Goal: Check status: Check status

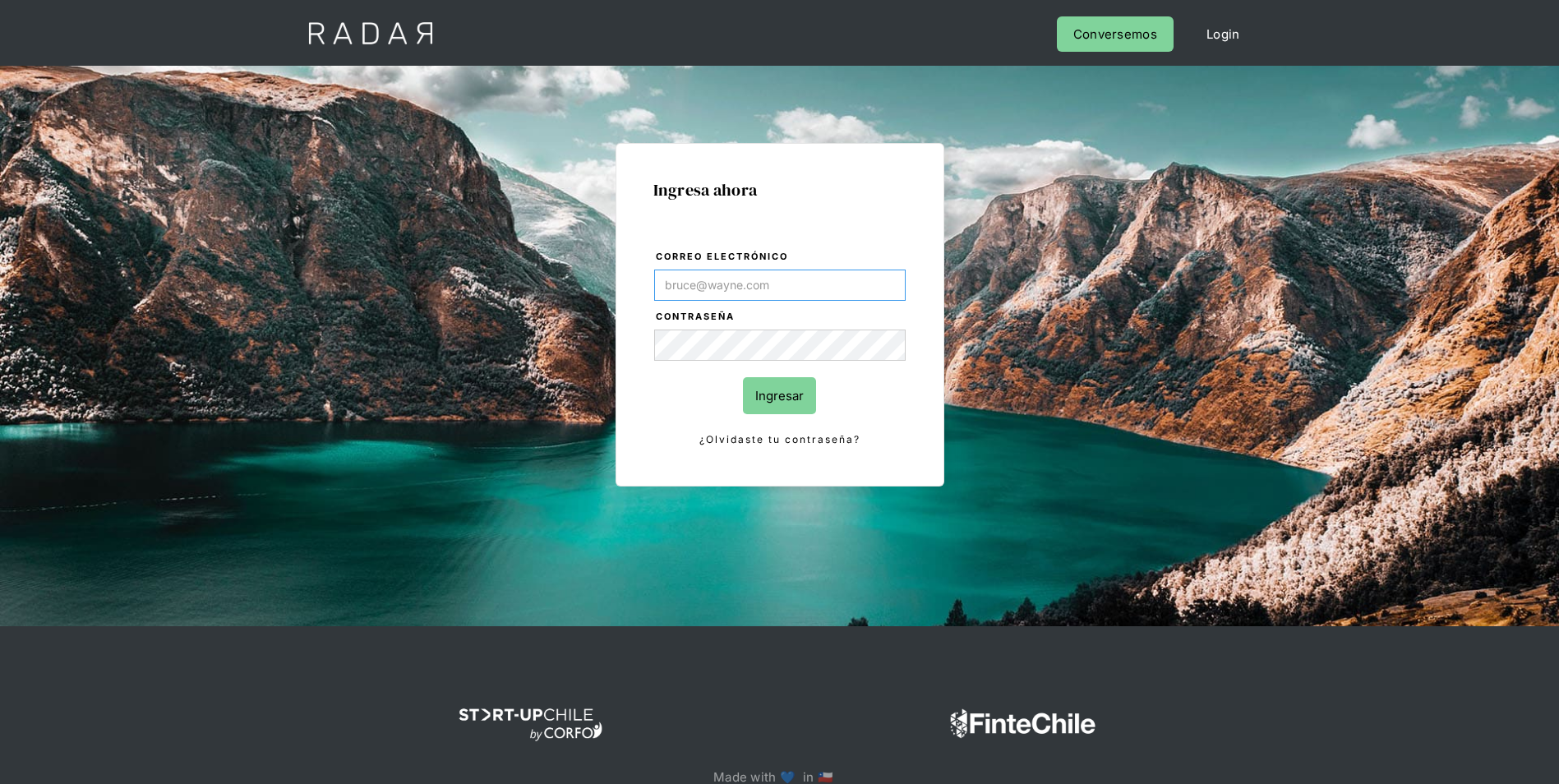
type input "[PERSON_NAME][EMAIL_ADDRESS][DOMAIN_NAME]"
click at [617, 151] on div "Ingresa ahora Correo electrónico evans@prontopaga.com Contraseña Ingresar ¿Olvi…" at bounding box center [780, 314] width 328 height 344
click at [1188, 688] on div at bounding box center [780, 725] width 986 height 82
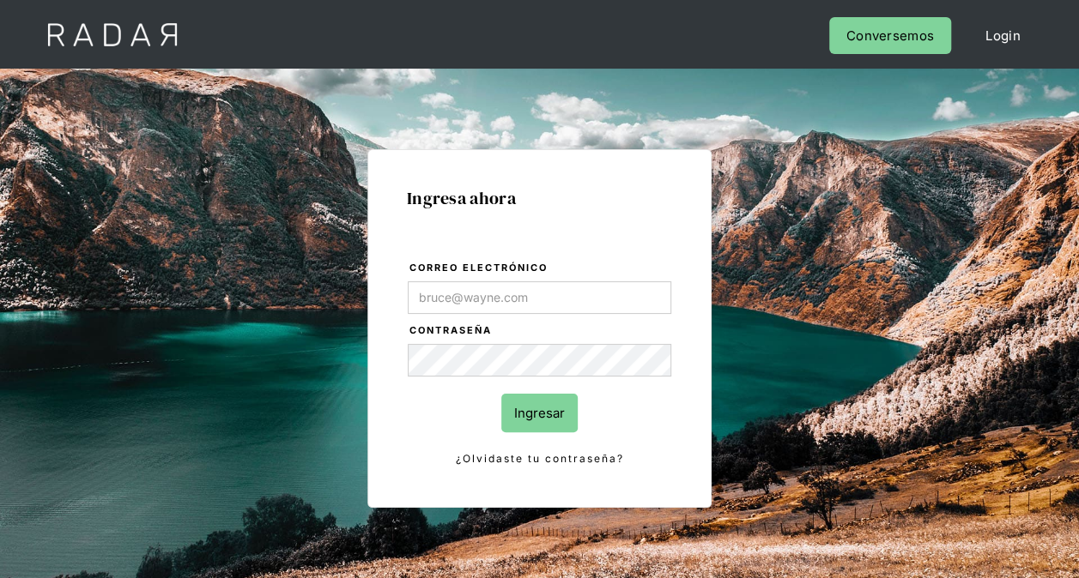
type input "[PERSON_NAME][EMAIL_ADDRESS][DOMAIN_NAME]"
click at [542, 410] on input "Ingresar" at bounding box center [539, 413] width 76 height 39
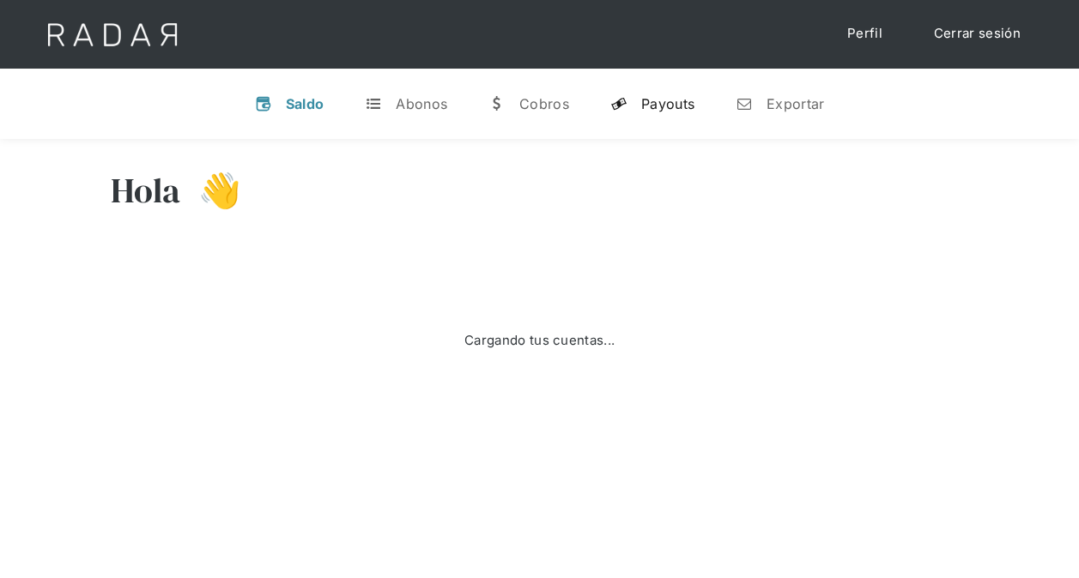
click at [648, 106] on div "Payouts" at bounding box center [667, 103] width 53 height 17
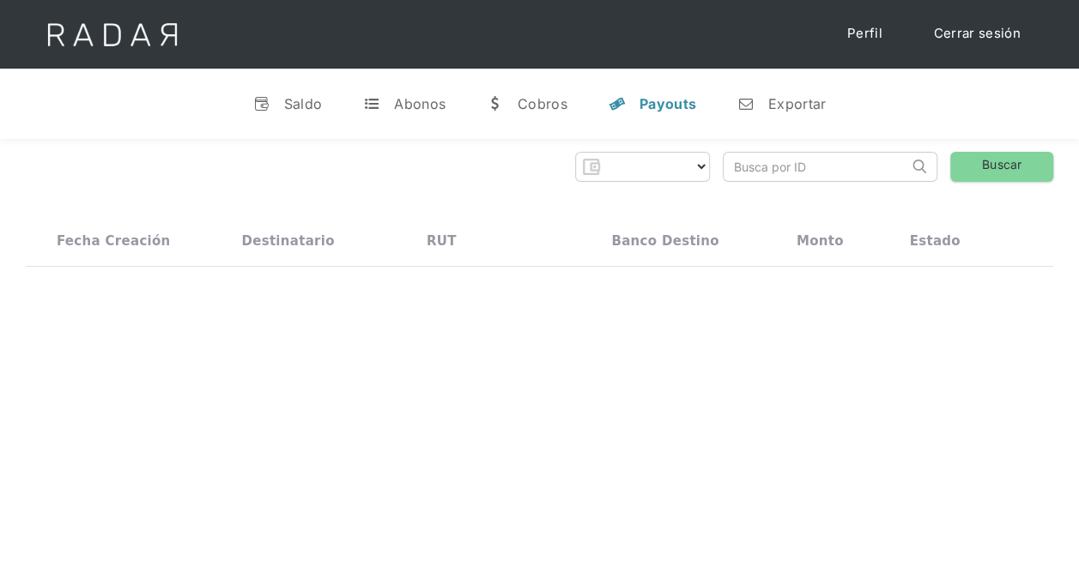
select select "prontopaga"
click at [503, 101] on div "w" at bounding box center [495, 103] width 17 height 17
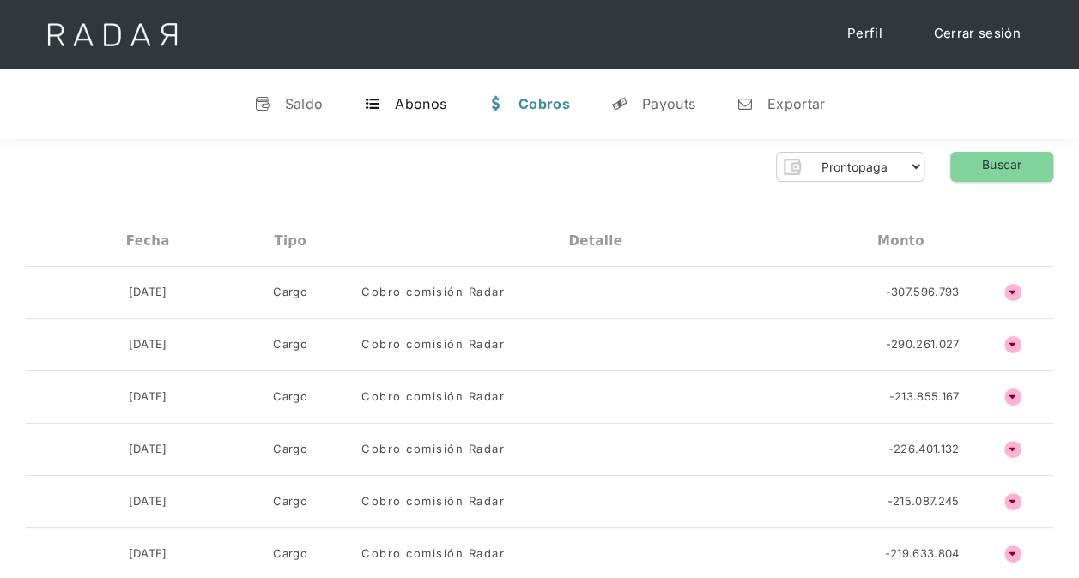
click at [447, 104] on link "t Abonos" at bounding box center [405, 104] width 110 height 45
click at [560, 110] on div "Cobros" at bounding box center [545, 103] width 50 height 17
click at [1017, 288] on h4 "ñ" at bounding box center [1012, 292] width 17 height 17
